Goal: Find specific page/section: Find specific page/section

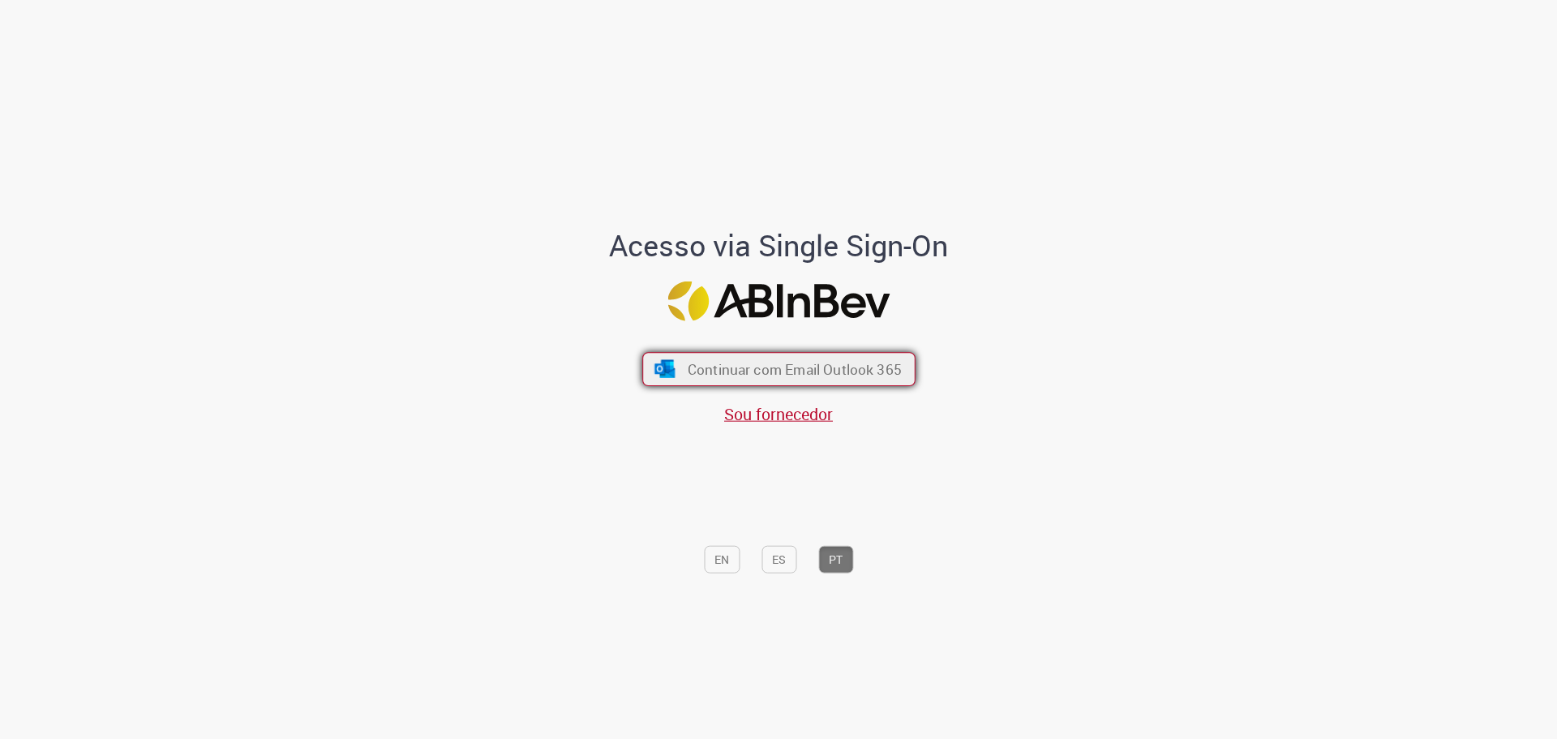
click at [748, 371] on span "Continuar com Email Outlook 365" at bounding box center [794, 368] width 214 height 19
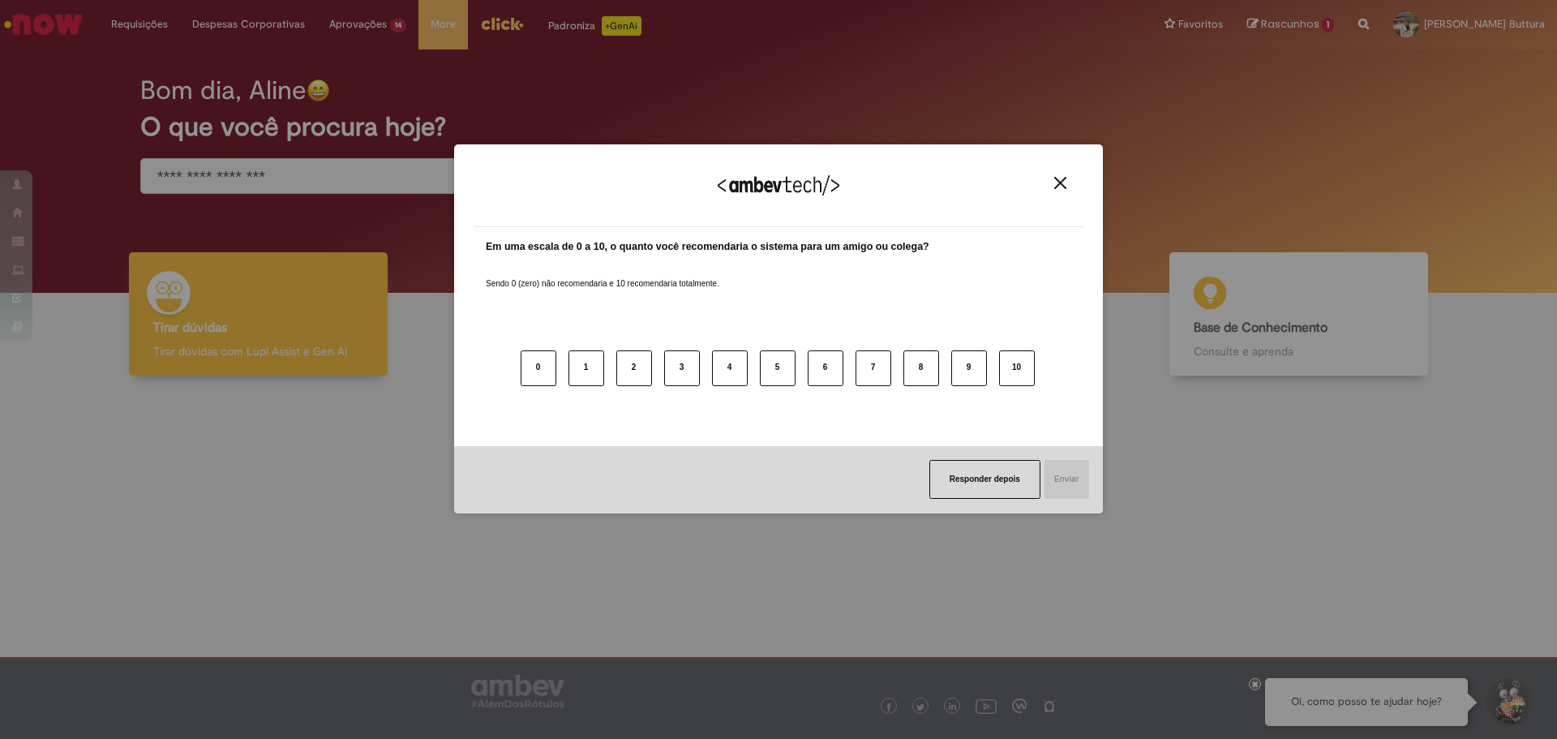
drag, startPoint x: 356, startPoint y: 153, endPoint x: 332, endPoint y: 153, distance: 23.5
click at [332, 153] on div "Agradecemos seu feedback! Em uma escala de 0 a 10, o quanto você recomendaria o…" at bounding box center [778, 369] width 1557 height 739
click at [281, 186] on div "Agradecemos seu feedback! Em uma escala de 0 a 10, o quanto você recomendaria o…" at bounding box center [778, 369] width 1557 height 739
click at [293, 171] on div "Agradecemos seu feedback! Em uma escala de 0 a 10, o quanto você recomendaria o…" at bounding box center [778, 369] width 1557 height 739
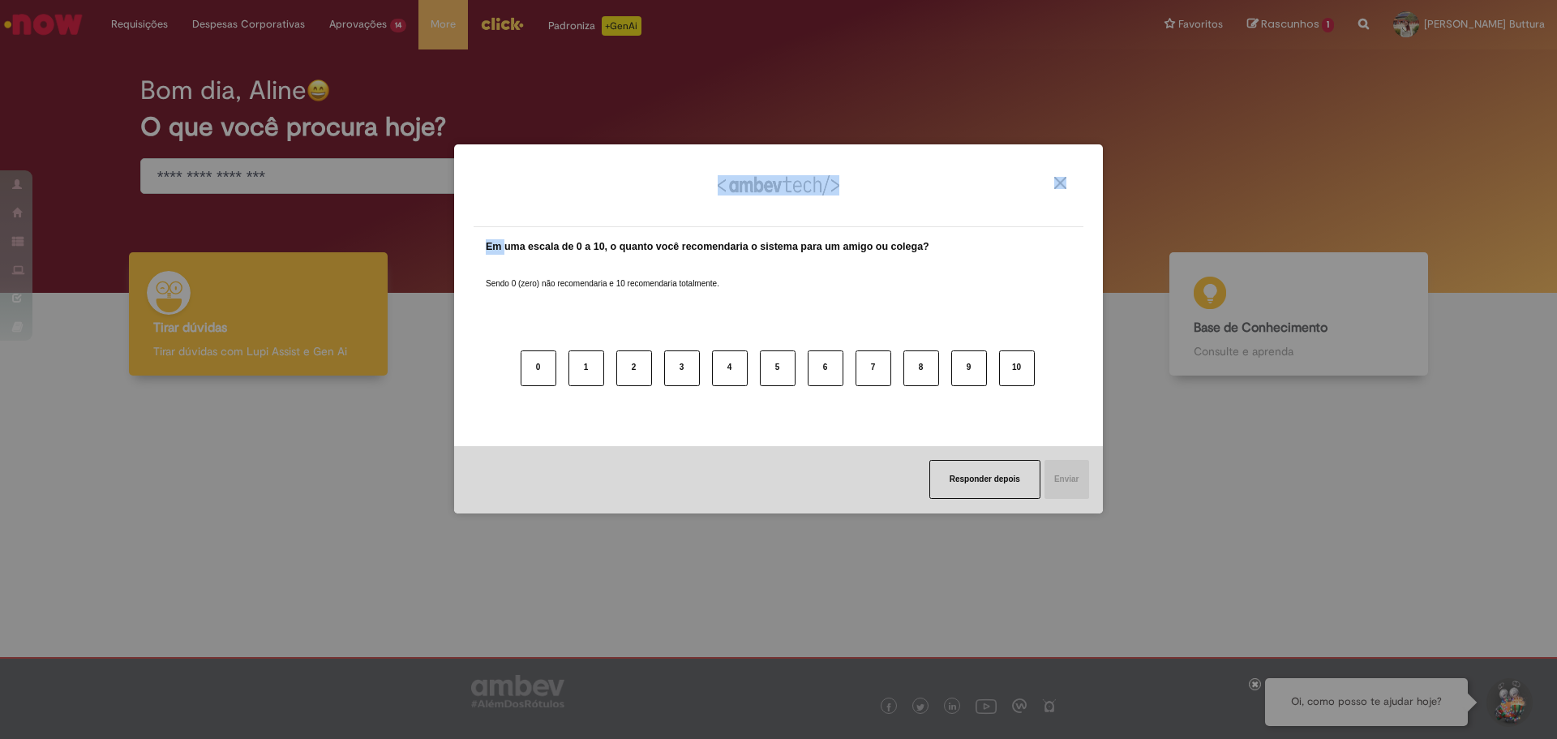
click at [1072, 178] on div "Agradecemos seu feedback!" at bounding box center [778, 195] width 610 height 63
click at [1065, 178] on img "Close" at bounding box center [1060, 183] width 12 height 12
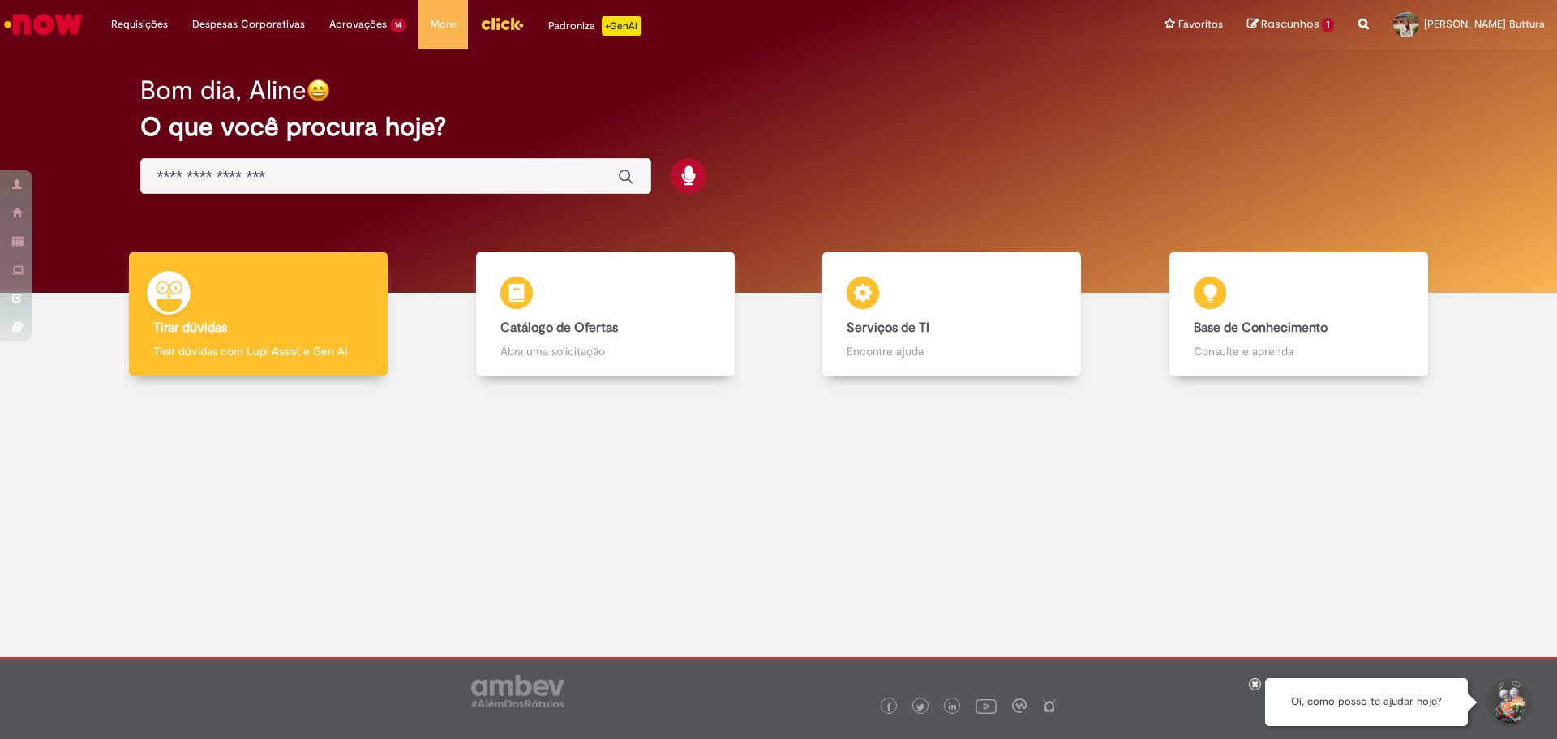
click at [234, 175] on input "Basta digitar aqui" at bounding box center [379, 177] width 444 height 19
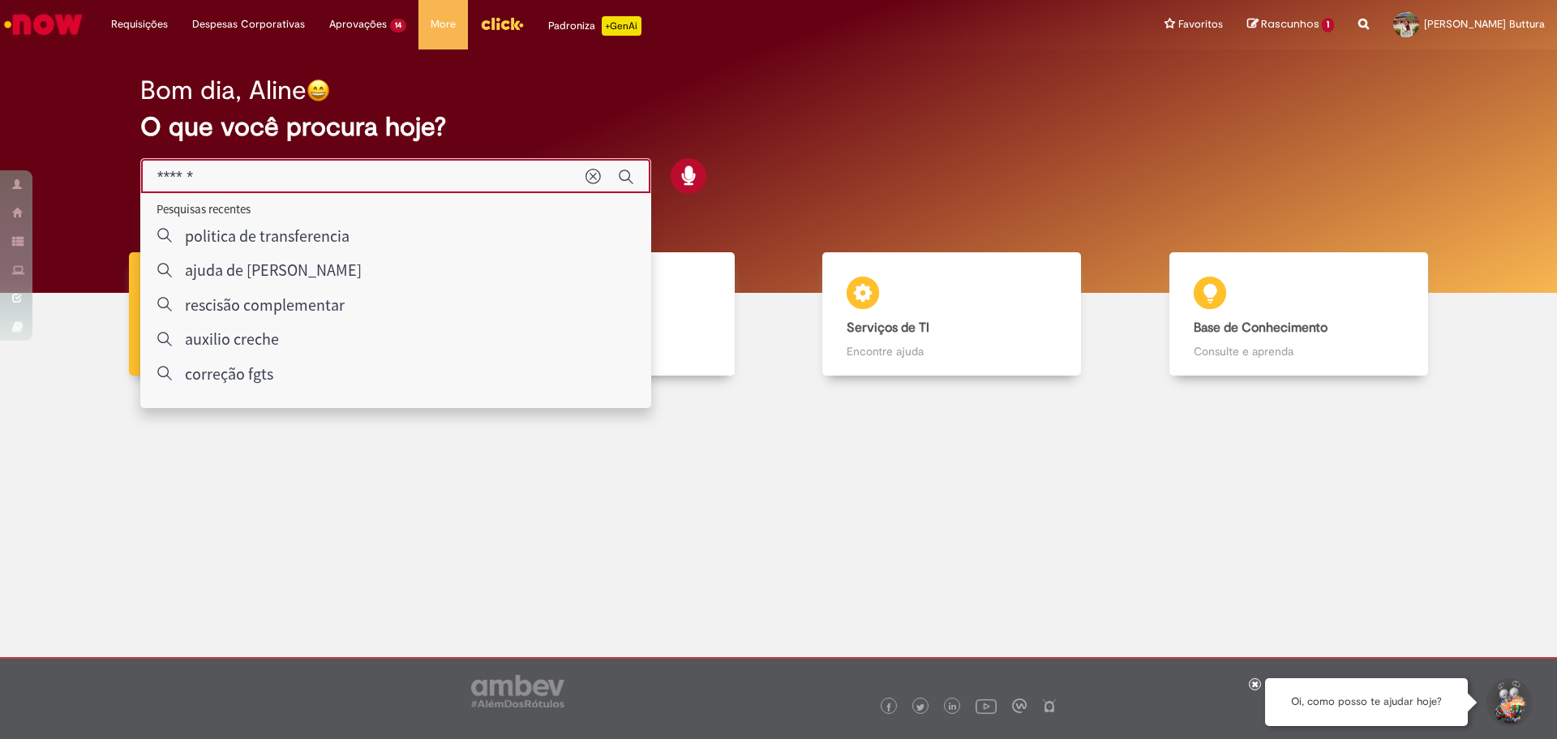
type input "*******"
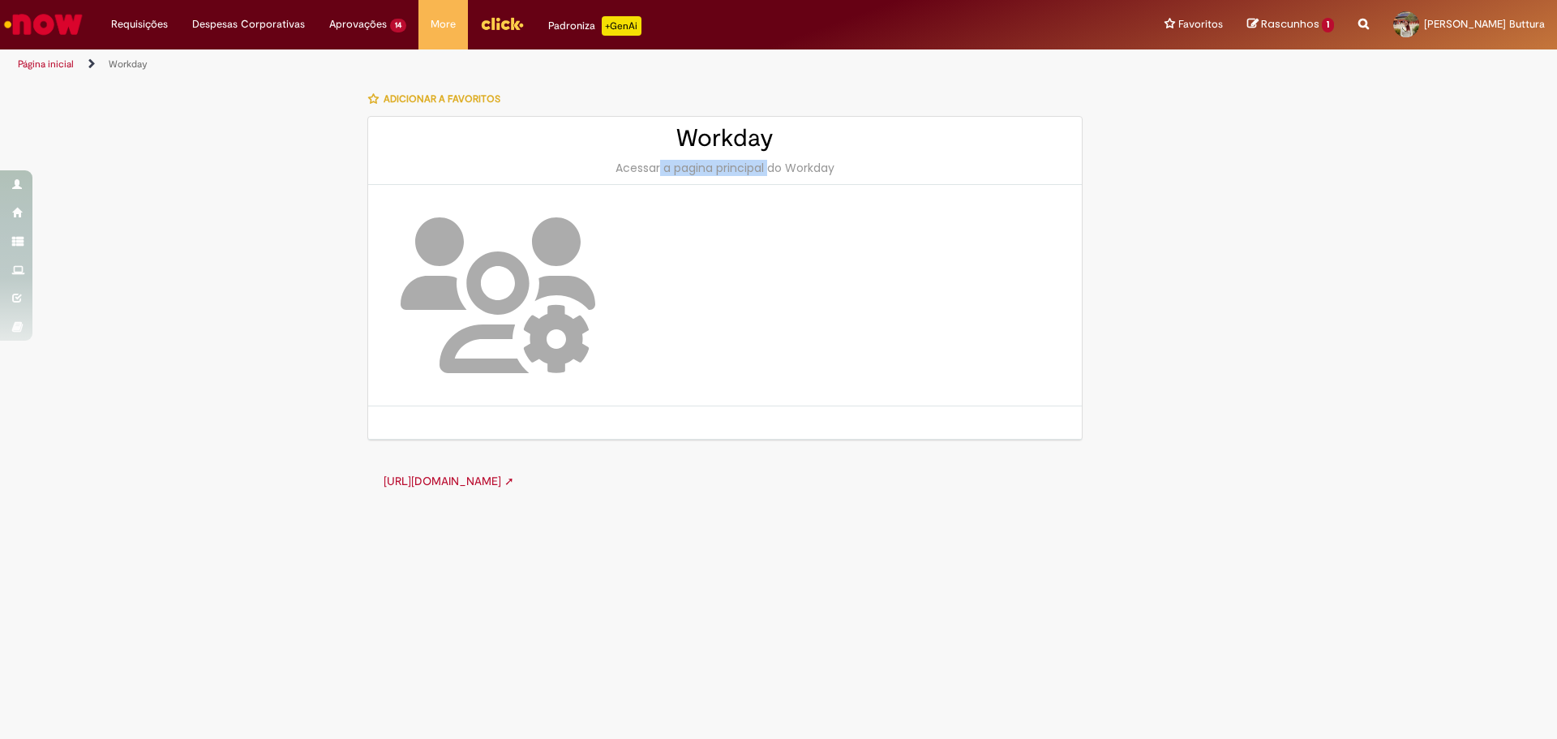
drag, startPoint x: 604, startPoint y: 156, endPoint x: 730, endPoint y: 166, distance: 126.9
click at [730, 166] on div "Workday Acessar a pagina principal do Workday" at bounding box center [724, 151] width 713 height 68
click at [70, 24] on img "Ir para a Homepage" at bounding box center [44, 24] width 84 height 32
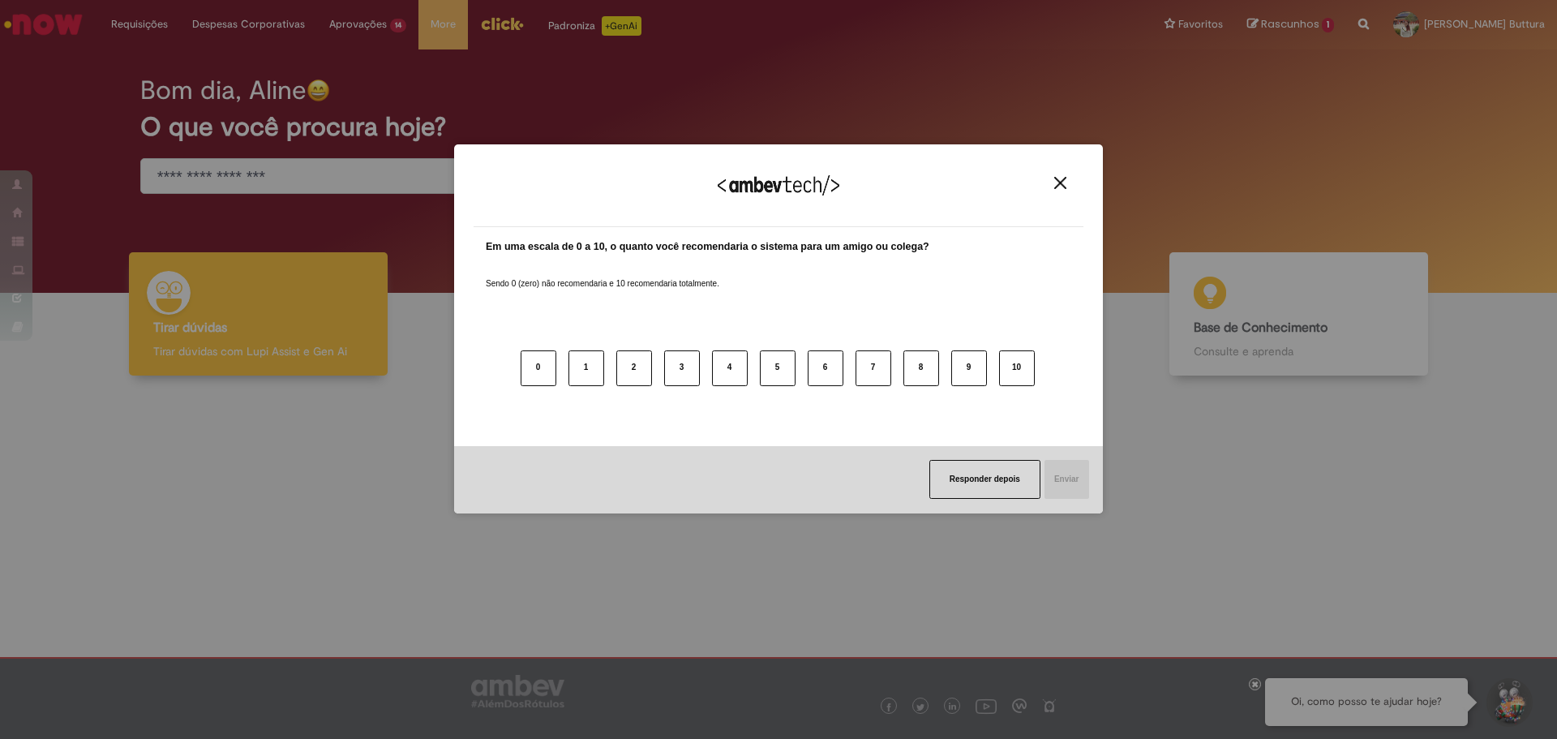
click at [1059, 187] on img "Close" at bounding box center [1060, 183] width 12 height 12
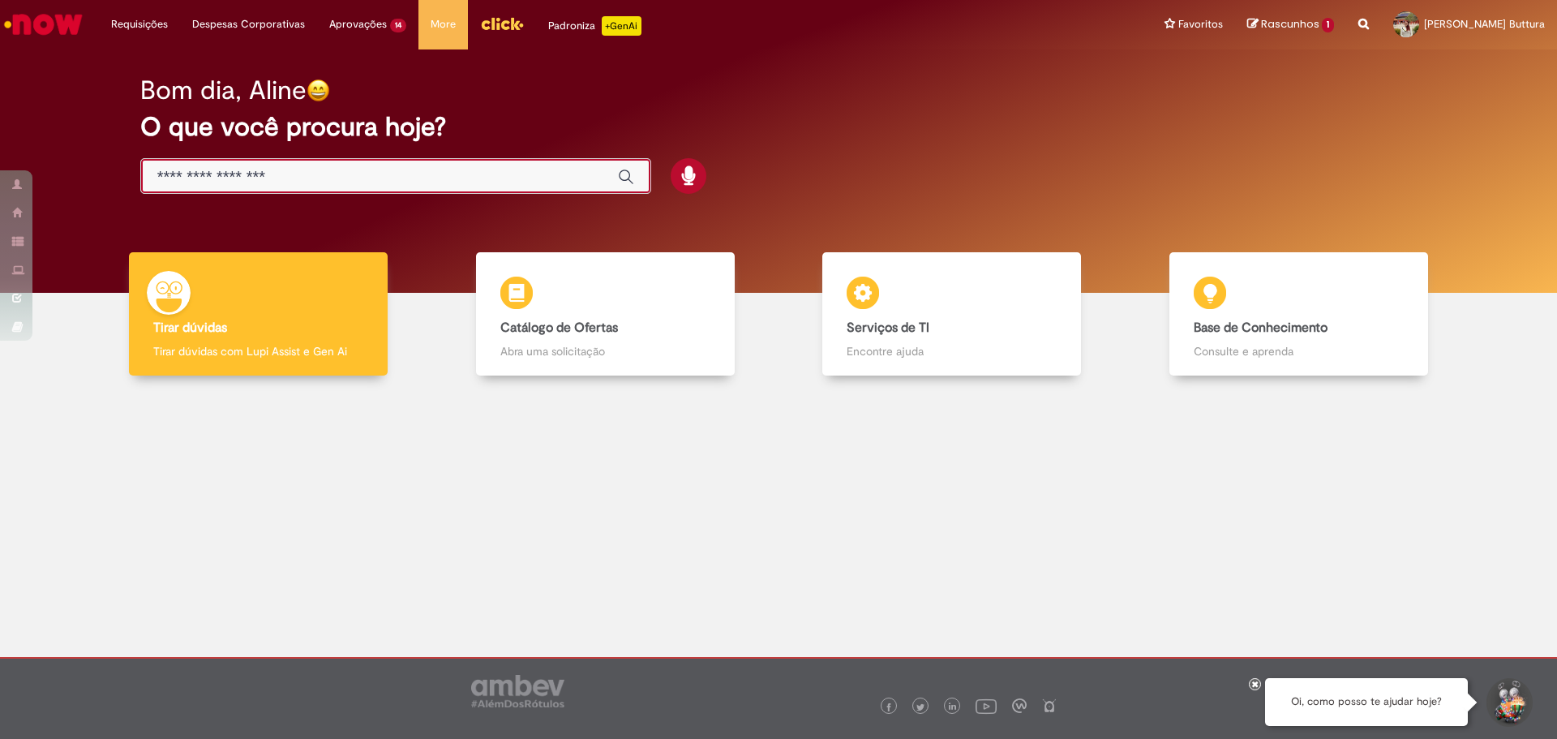
click at [260, 177] on input "Basta digitar aqui" at bounding box center [379, 177] width 444 height 19
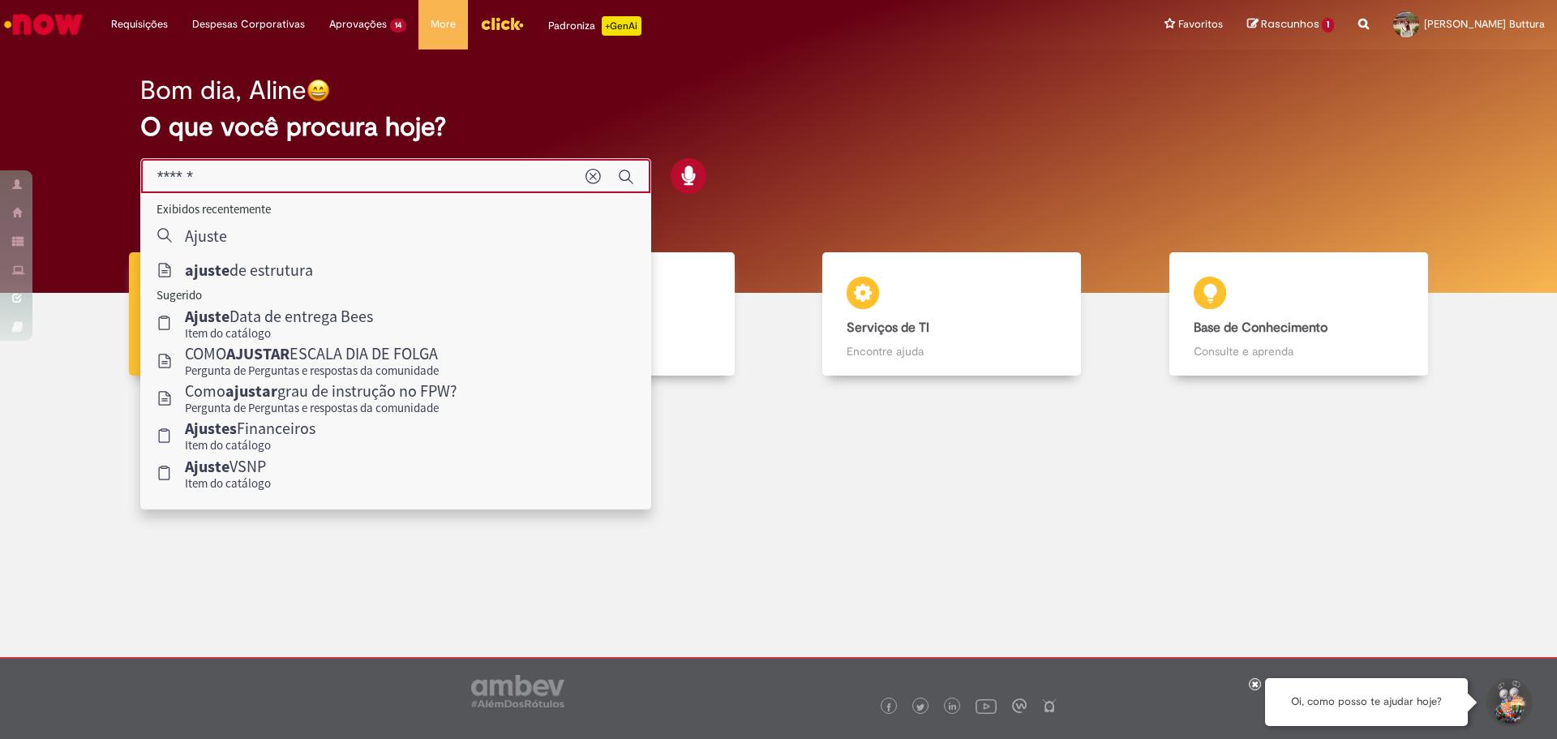
type input "**********"
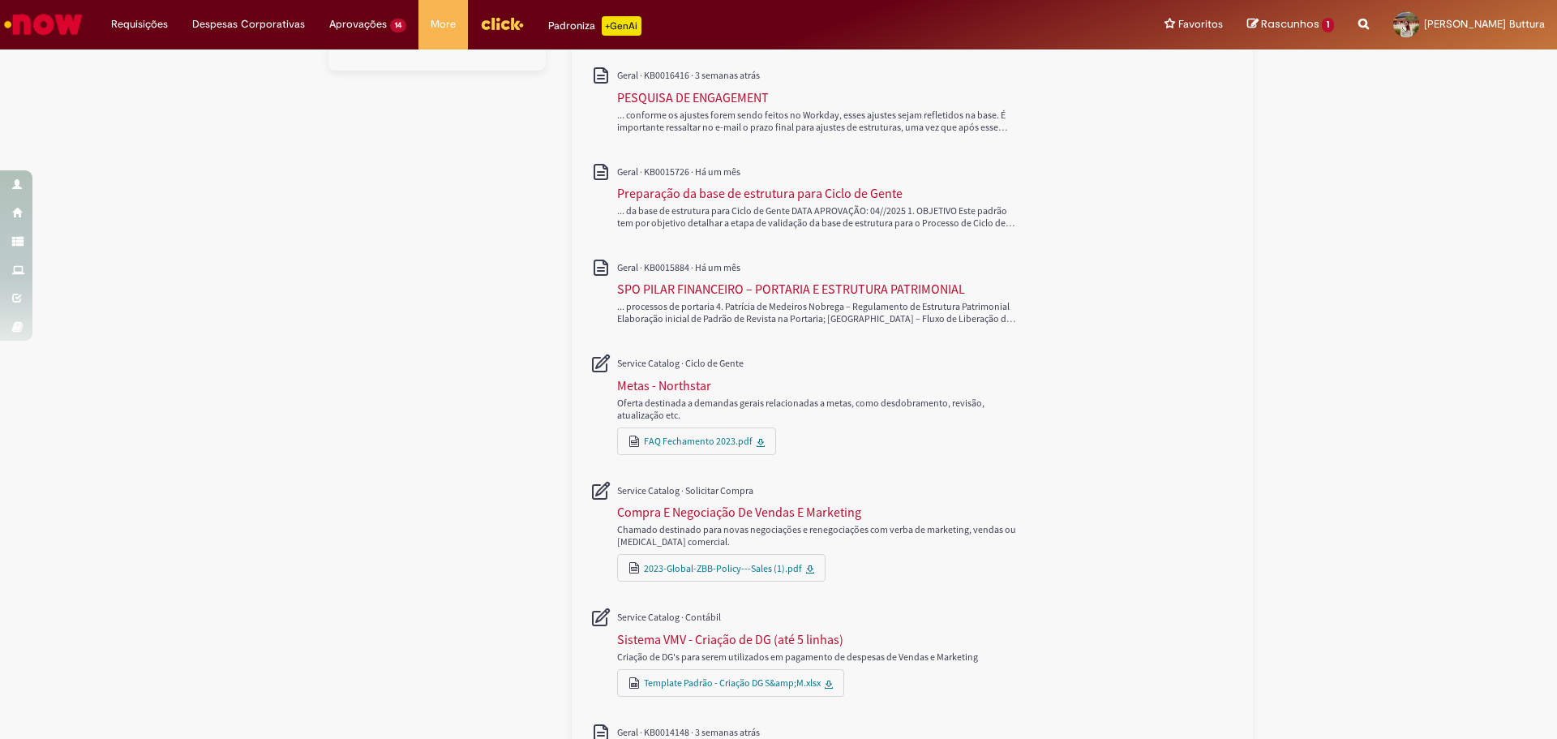
scroll to position [515, 0]
